Goal: Find specific page/section: Find specific page/section

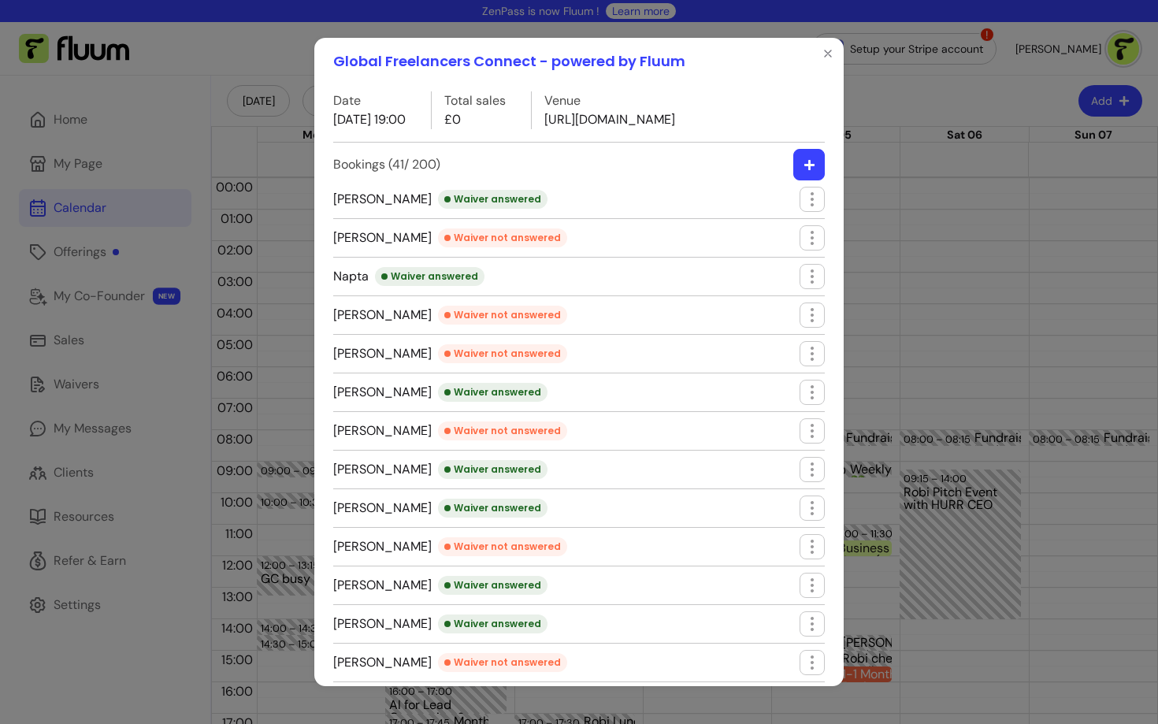
scroll to position [210, 0]
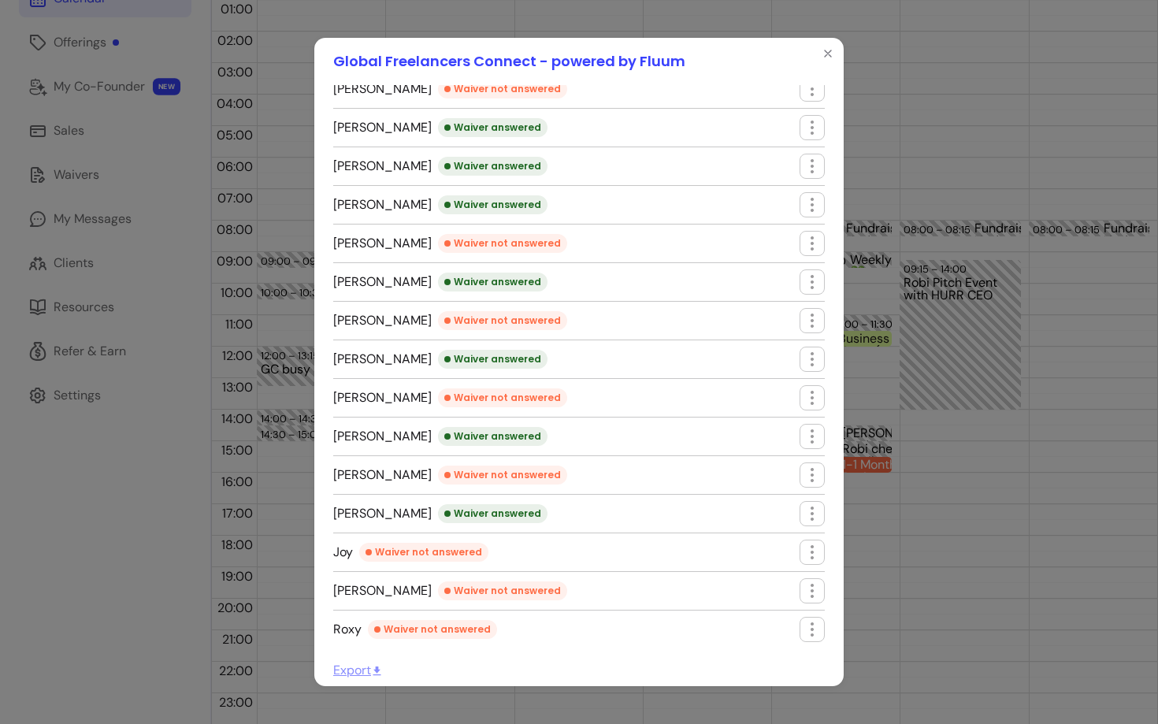
click at [140, 396] on div "Global Freelancers Connect - powered by Fluum Date [DATE] 19:00 Total sales £0 …" at bounding box center [579, 362] width 1158 height 724
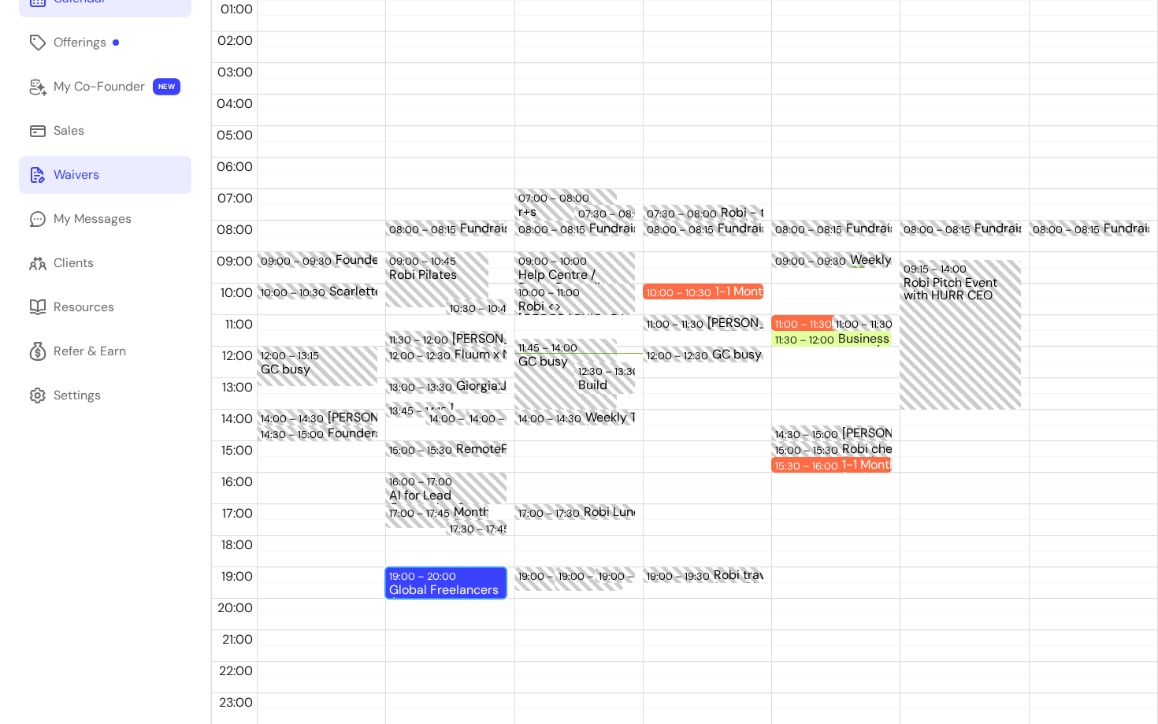
scroll to position [0, 0]
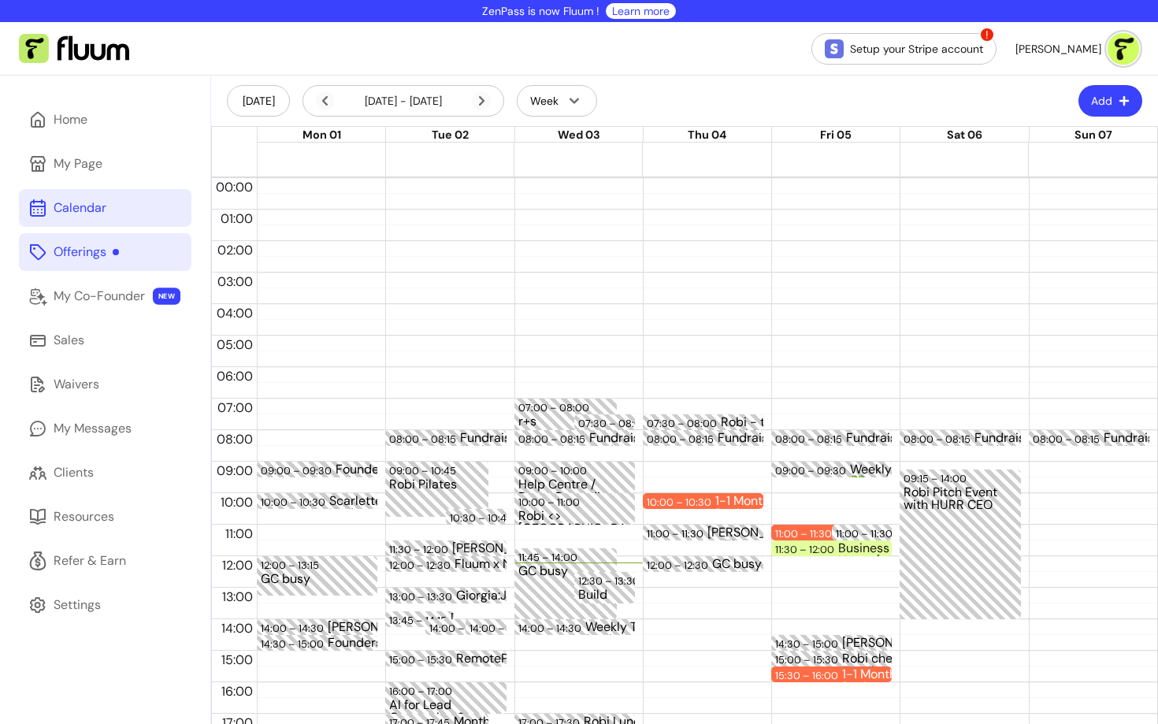
click at [92, 245] on div "Offerings" at bounding box center [86, 252] width 65 height 19
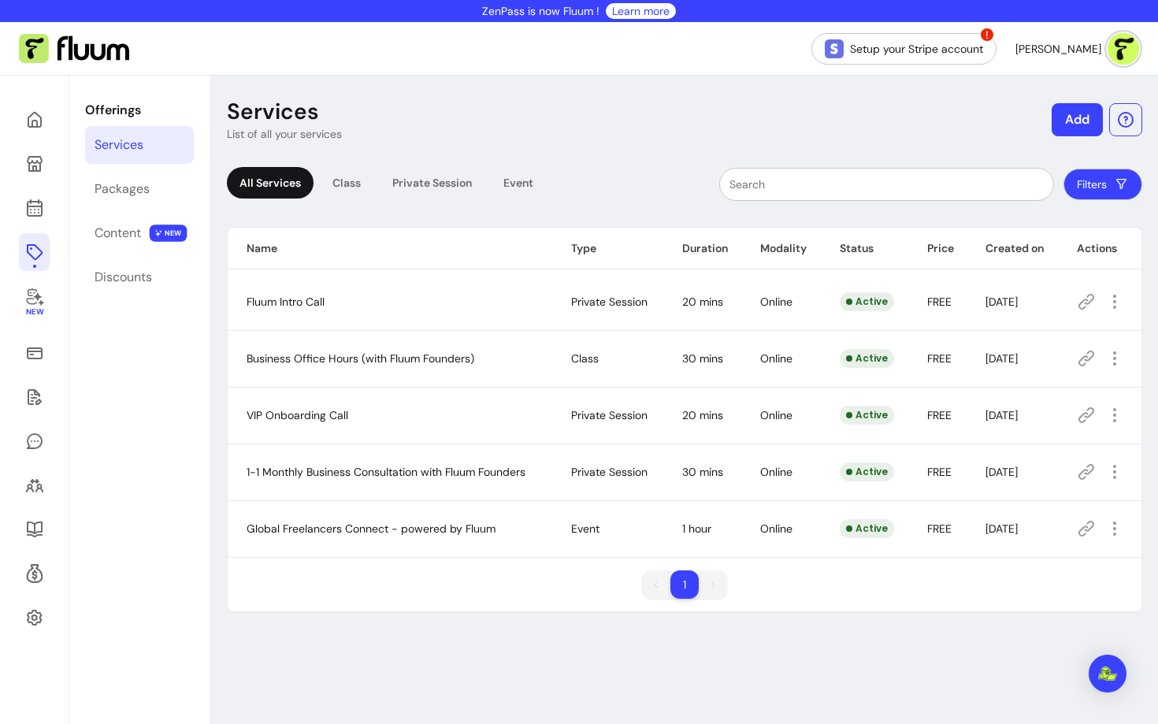
click at [1087, 414] on icon at bounding box center [1086, 415] width 19 height 19
